Goal: Information Seeking & Learning: Understand process/instructions

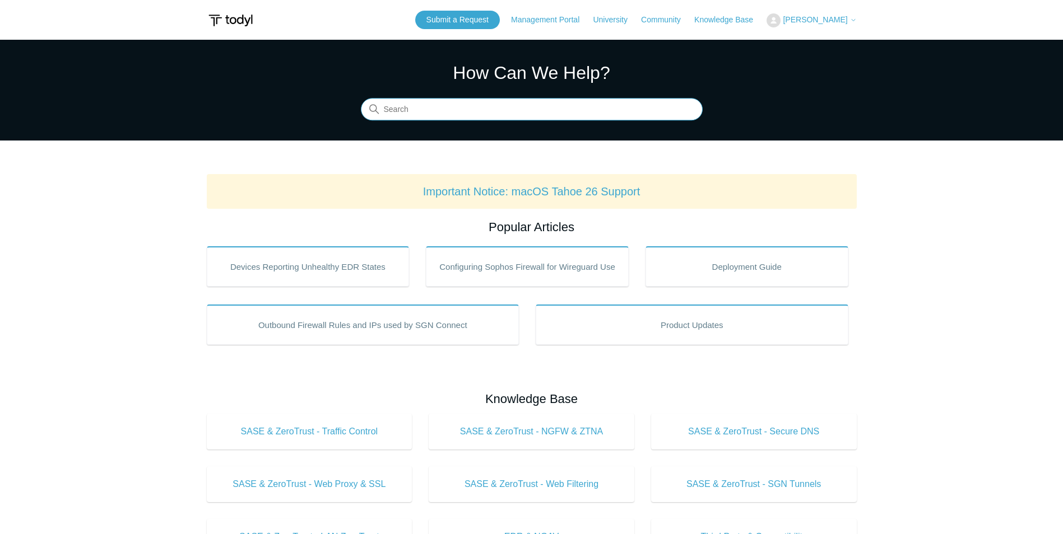
click at [487, 120] on input "Search" at bounding box center [532, 110] width 342 height 22
type input "m"
type input "u"
type input "uninstall"
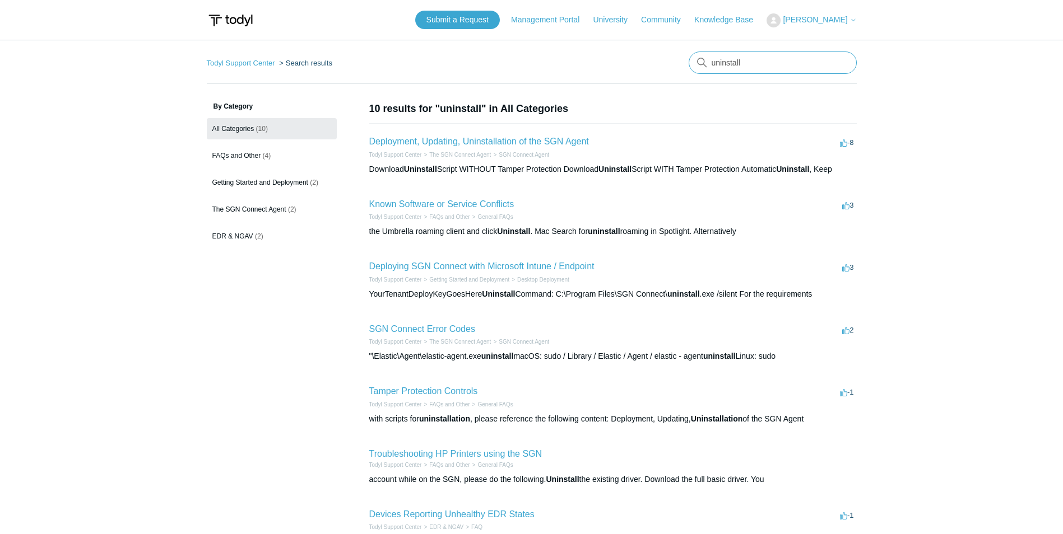
drag, startPoint x: 787, startPoint y: 65, endPoint x: 626, endPoint y: 73, distance: 161.0
click at [626, 73] on nav "Todyl Support Center Search results There are no matching results in this help …" at bounding box center [532, 68] width 650 height 32
type input "manual remove"
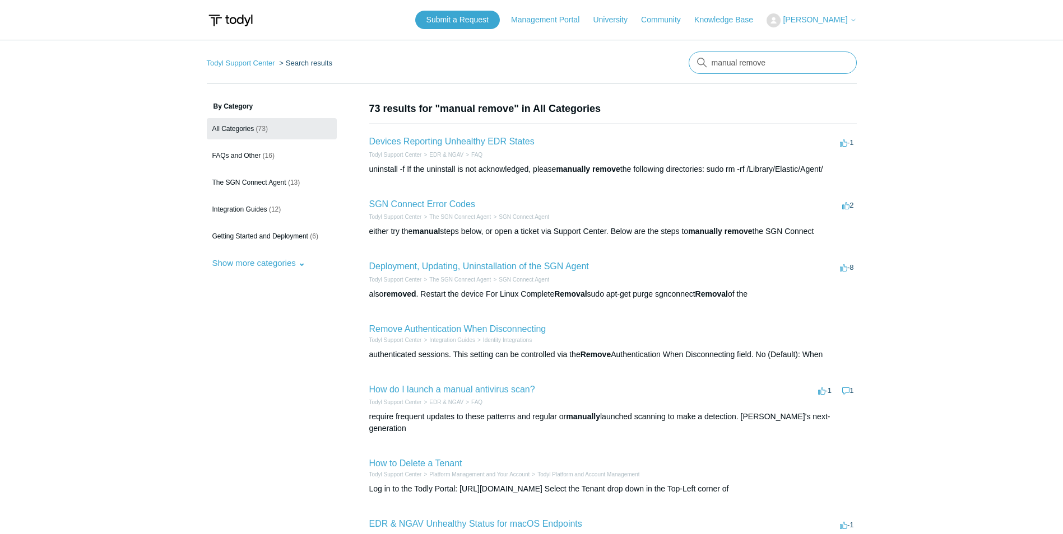
drag, startPoint x: 813, startPoint y: 73, endPoint x: 687, endPoint y: 66, distance: 126.8
click at [696, 66] on input "manual remove" at bounding box center [772, 63] width 168 height 22
type input "uninstall"
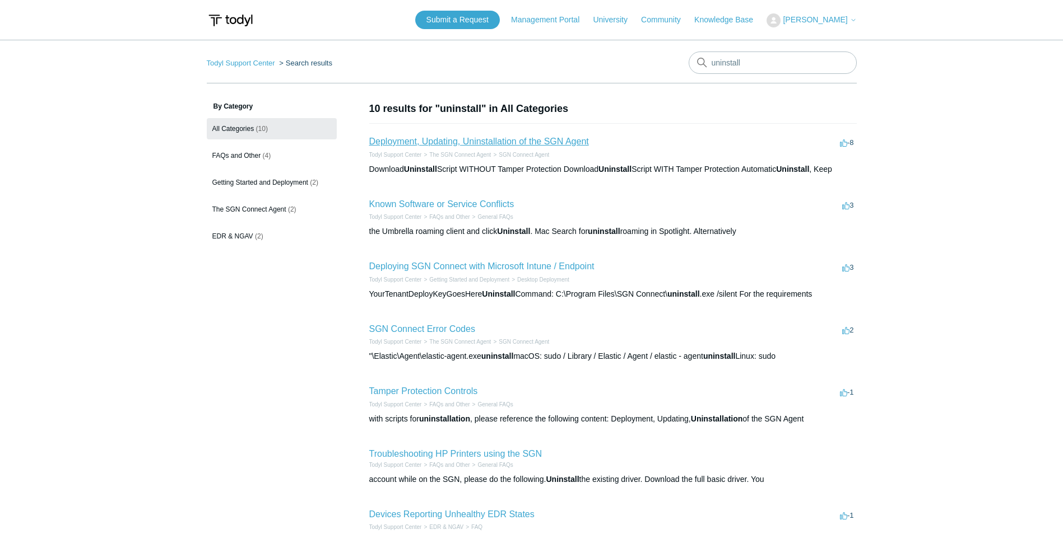
click at [555, 143] on link "Deployment, Updating, Uninstallation of the SGN Agent" at bounding box center [479, 142] width 220 height 10
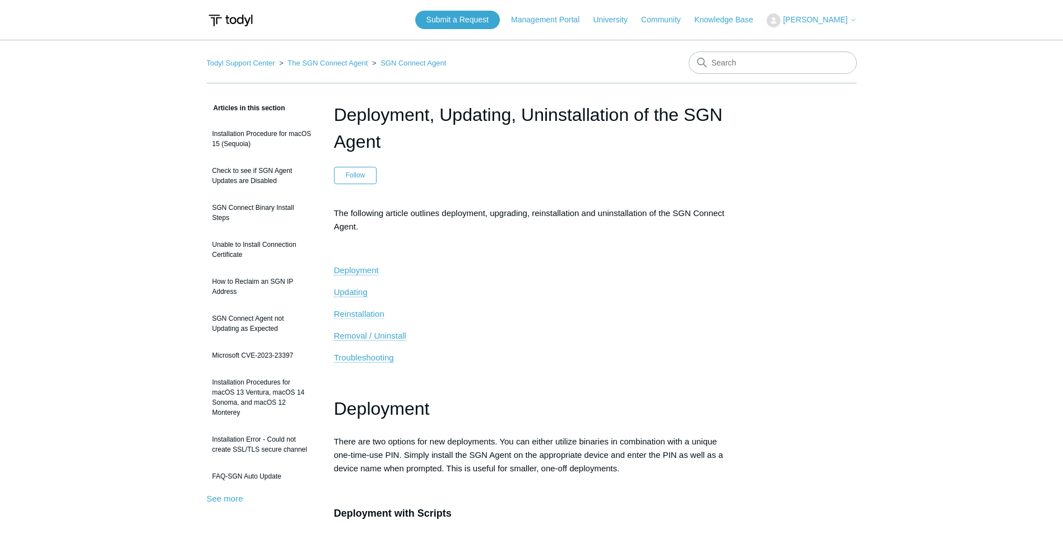
click at [381, 314] on span "Reinstallation" at bounding box center [359, 314] width 50 height 10
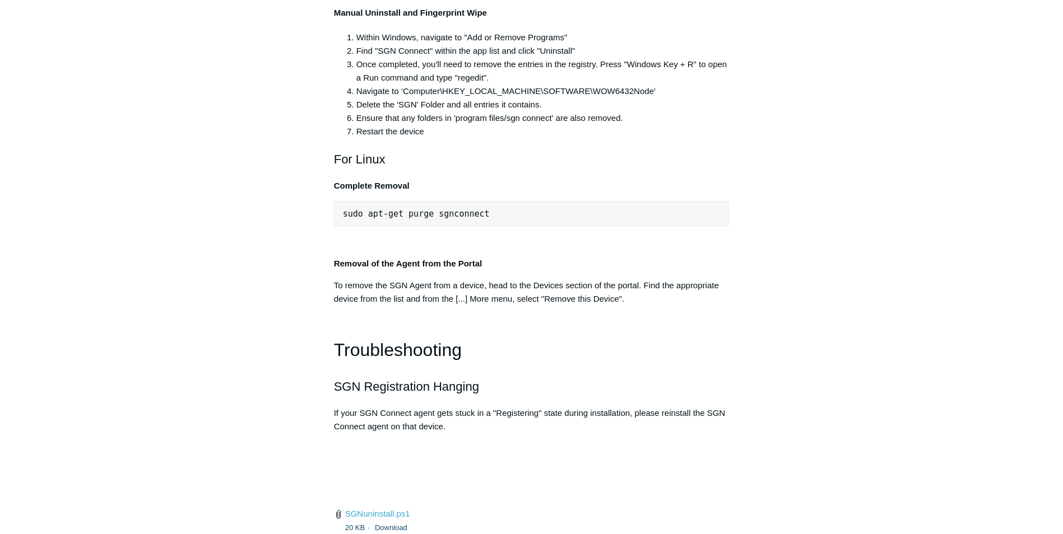
scroll to position [2330, 0]
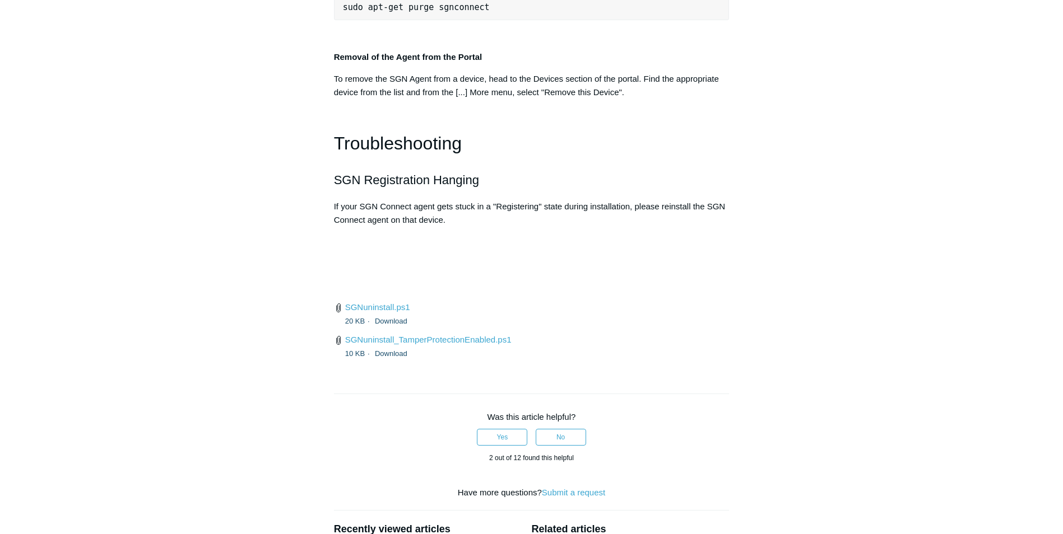
scroll to position [2517, 0]
